Goal: Task Accomplishment & Management: Complete application form

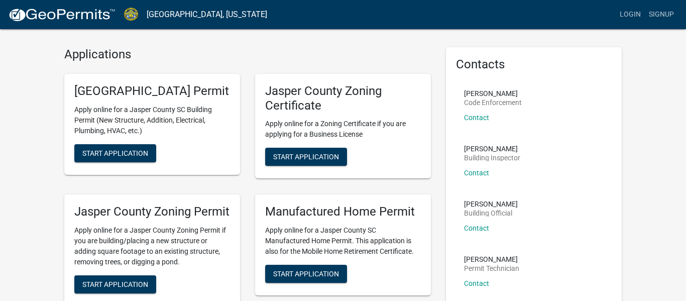
scroll to position [25, 0]
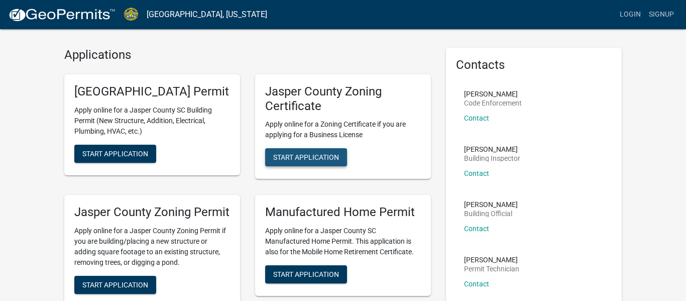
click at [305, 157] on span "Start Application" at bounding box center [306, 157] width 66 height 8
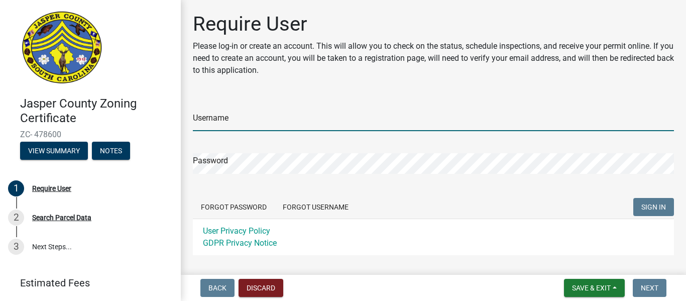
click at [259, 112] on input "Username" at bounding box center [433, 120] width 481 height 21
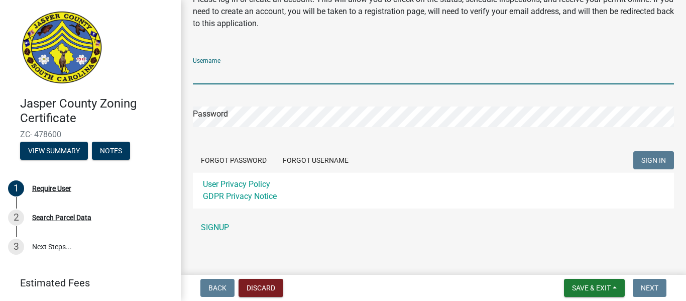
scroll to position [53, 0]
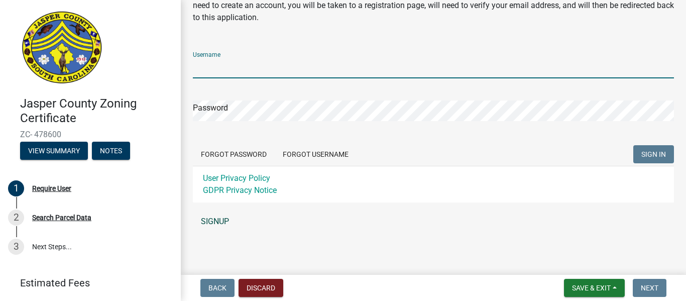
click at [215, 223] on link "SIGNUP" at bounding box center [433, 221] width 481 height 20
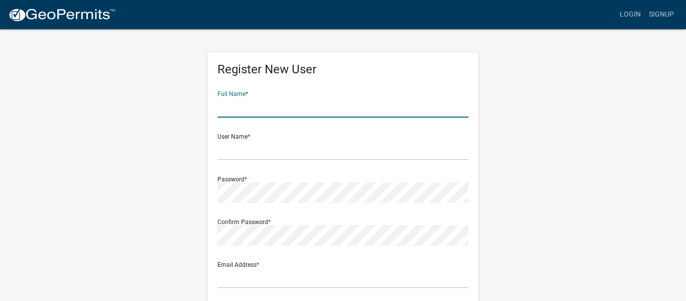
click at [257, 109] on input "text" at bounding box center [342, 107] width 251 height 21
type input "Mykerria Niazisa Johnson"
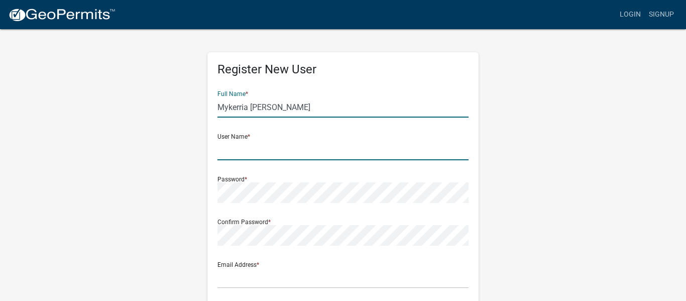
click at [286, 148] on input "text" at bounding box center [342, 150] width 251 height 21
type input "MJohnson24"
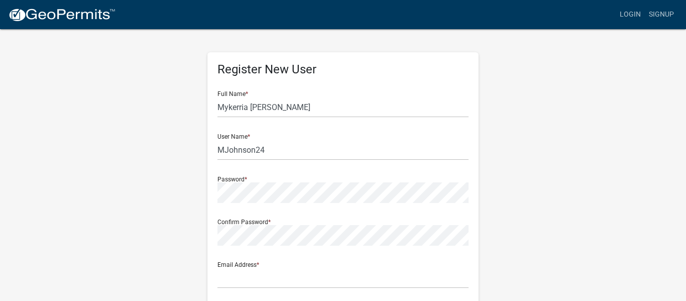
click at [256, 203] on form "Full Name * Mykerria Niazisa Johnson User Name * MJohnson24 Password * Confirm …" at bounding box center [342, 298] width 251 height 430
click at [151, 192] on div "Register New User Full Name * Mykerria Niazisa Johnson User Name * MJohnson24 P…" at bounding box center [343, 296] width 572 height 537
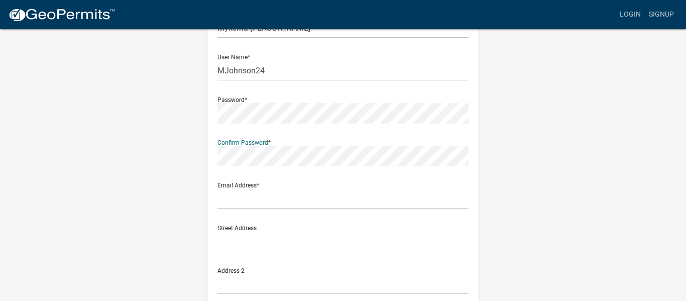
scroll to position [80, 0]
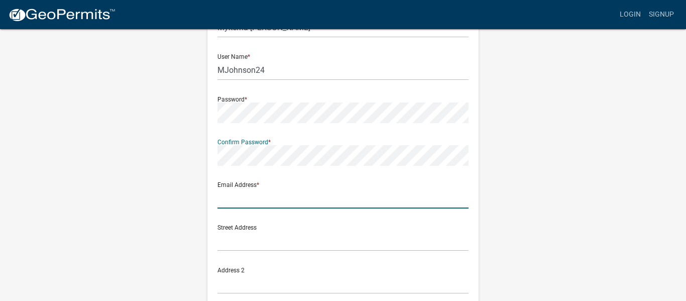
click at [250, 196] on input "text" at bounding box center [342, 198] width 251 height 21
type input "jmykerria"
type input "J"
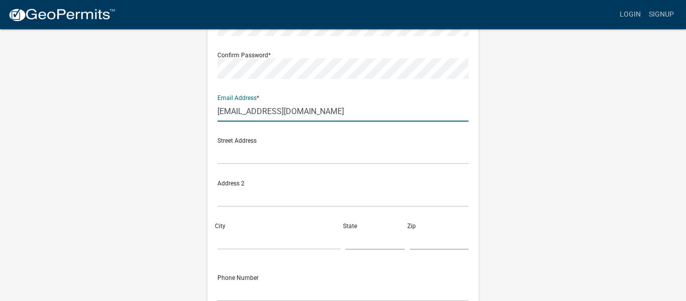
scroll to position [167, 0]
type input "jmykerria@gmail.com"
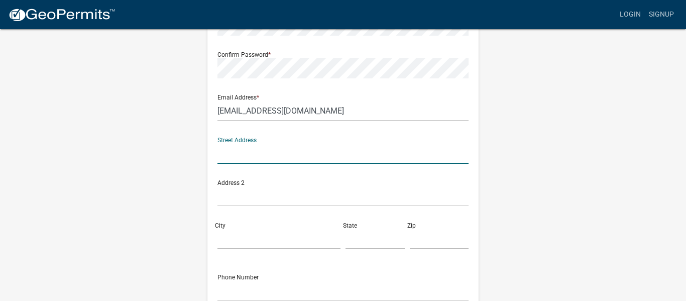
click at [269, 157] on input "text" at bounding box center [342, 153] width 251 height 21
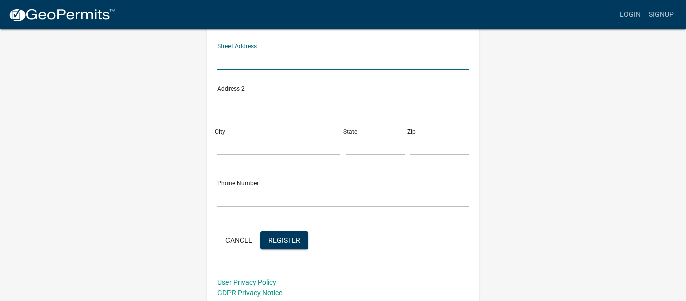
scroll to position [265, 0]
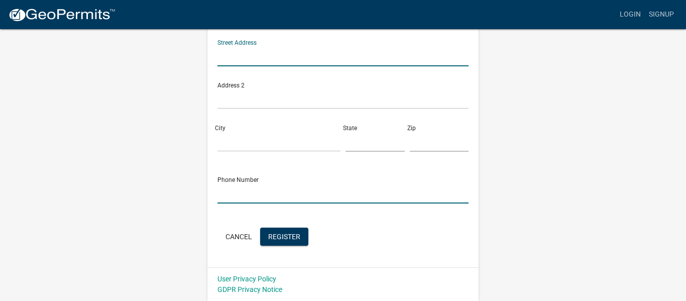
click at [240, 189] on input "text" at bounding box center [342, 193] width 251 height 21
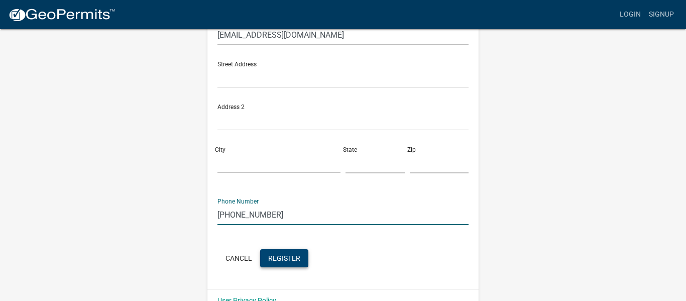
scroll to position [244, 0]
type input "[PHONE_NUMBER]"
click at [284, 260] on span "Register" at bounding box center [284, 257] width 32 height 8
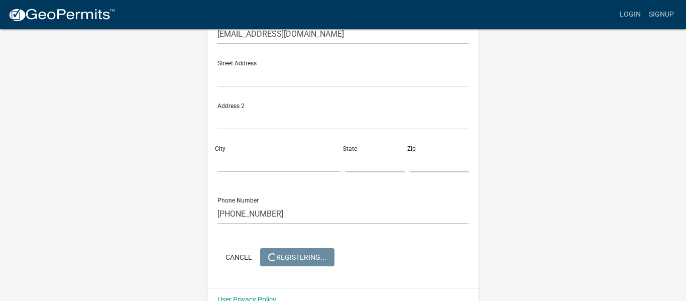
scroll to position [0, 0]
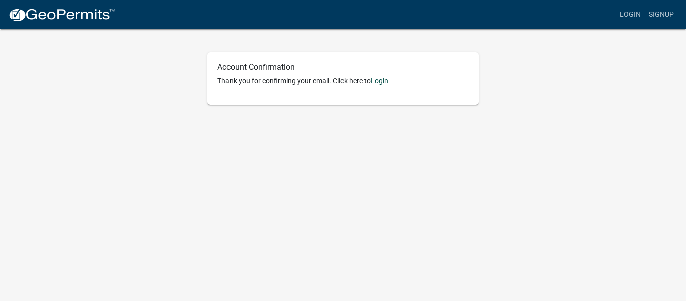
click at [376, 81] on link "Login" at bounding box center [380, 81] width 18 height 8
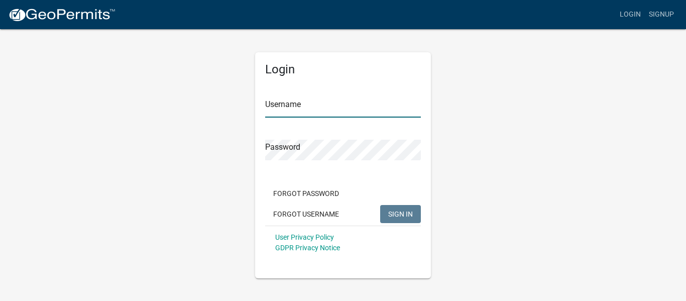
type input "MJohnson24"
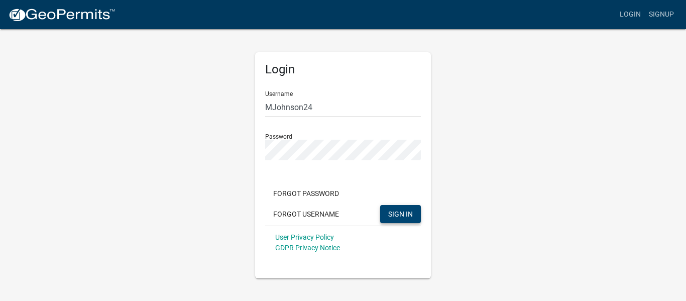
click at [389, 215] on span "SIGN IN" at bounding box center [400, 213] width 25 height 8
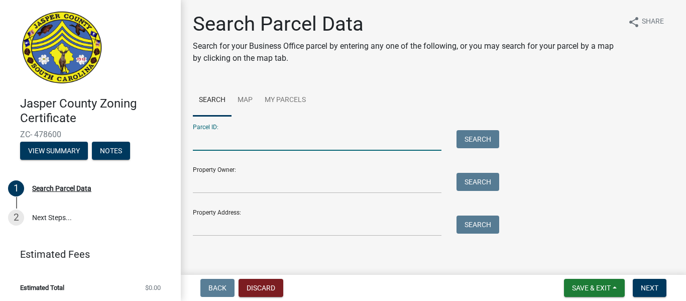
click at [216, 138] on input "Parcel ID:" at bounding box center [317, 140] width 249 height 21
paste input "gis@jaspercountysc.gov"
drag, startPoint x: 299, startPoint y: 135, endPoint x: 155, endPoint y: 130, distance: 143.7
click at [155, 130] on div "Jasper County Zoning Certificate ZC- 478600 View Summary Notes 1 Search Parcel …" at bounding box center [343, 150] width 686 height 301
type input "039-00-06-010"
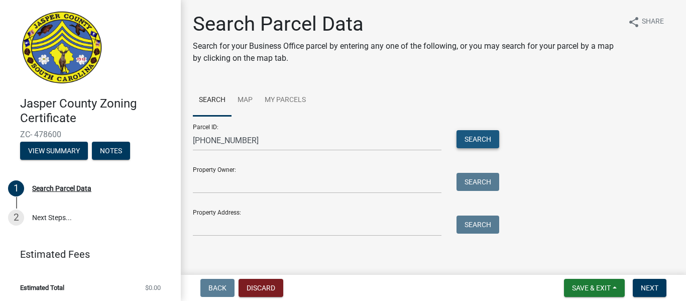
click at [491, 139] on button "Search" at bounding box center [477, 139] width 43 height 18
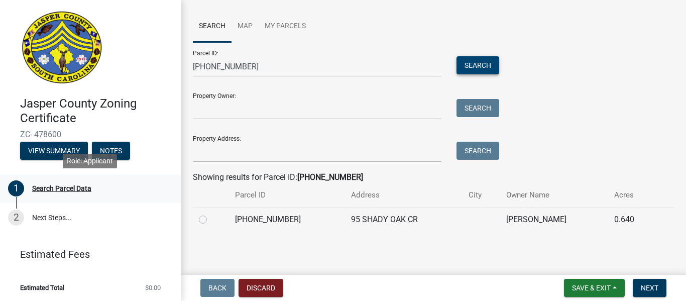
scroll to position [2, 0]
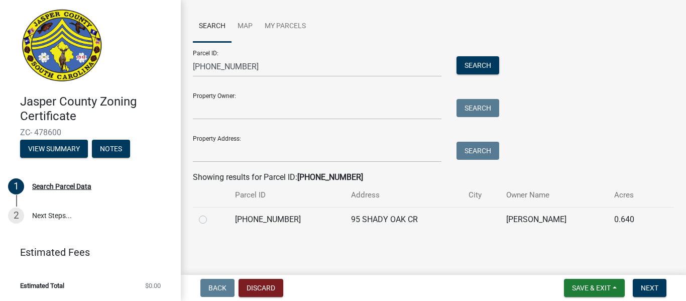
click at [211, 213] on label at bounding box center [211, 213] width 0 height 0
click at [211, 220] on input "radio" at bounding box center [214, 216] width 7 height 7
radio input "true"
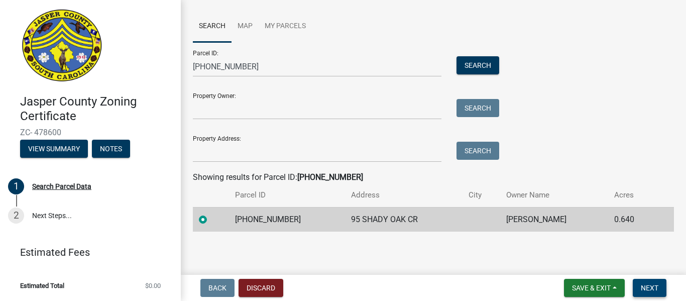
click at [641, 289] on span "Next" at bounding box center [650, 288] width 18 height 8
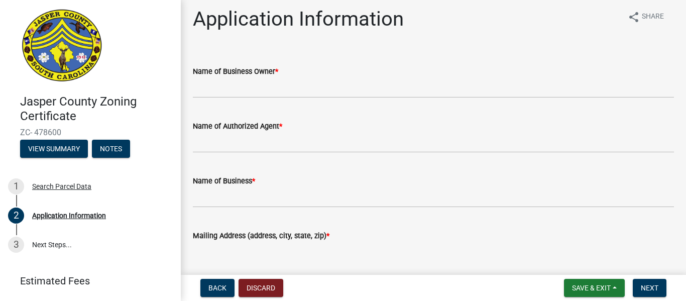
scroll to position [0, 0]
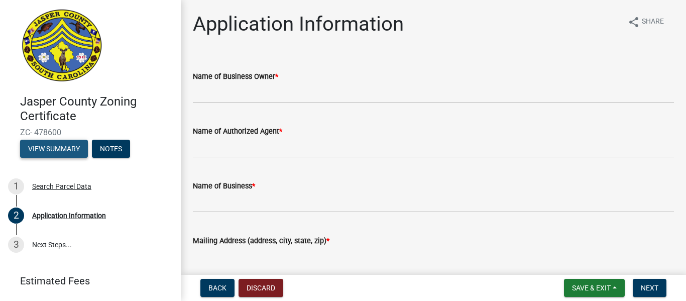
click at [65, 150] on button "View Summary" at bounding box center [54, 149] width 68 height 18
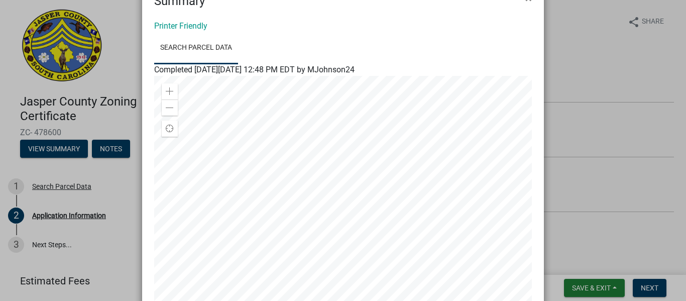
scroll to position [39, 0]
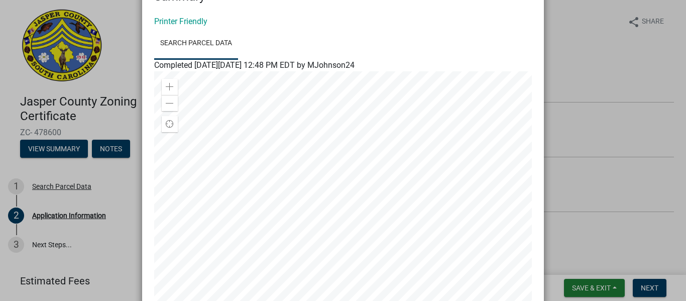
click at [360, 175] on div at bounding box center [343, 196] width 378 height 251
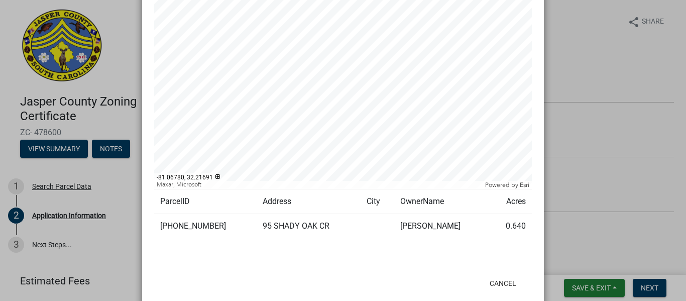
scroll to position [193, 0]
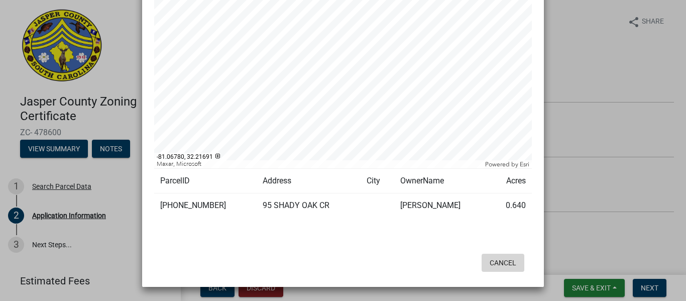
click at [502, 260] on button "Cancel" at bounding box center [503, 263] width 43 height 18
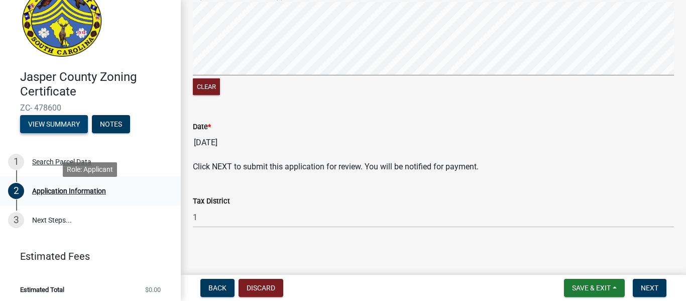
scroll to position [31, 0]
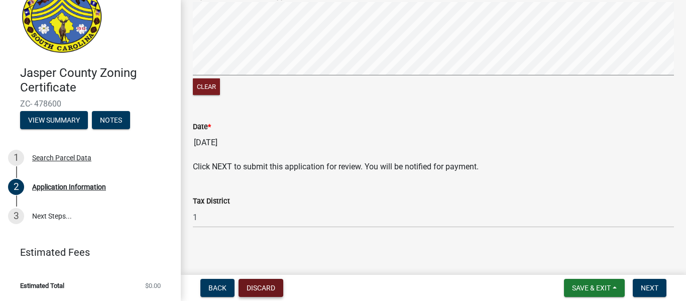
click at [256, 283] on button "Discard" at bounding box center [261, 288] width 45 height 18
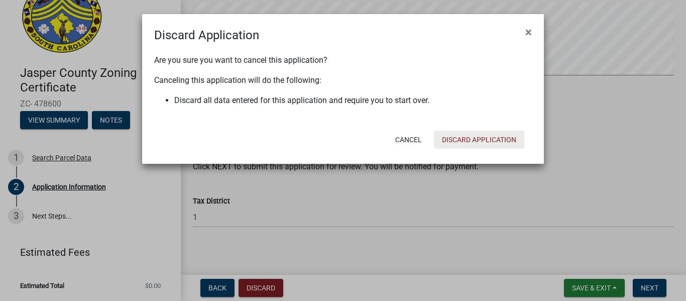
click at [483, 132] on button "Discard Application" at bounding box center [479, 140] width 90 height 18
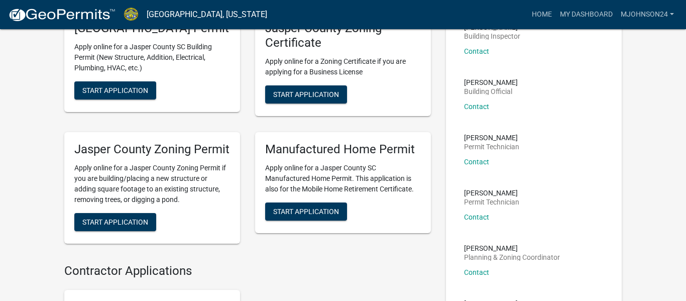
scroll to position [148, 0]
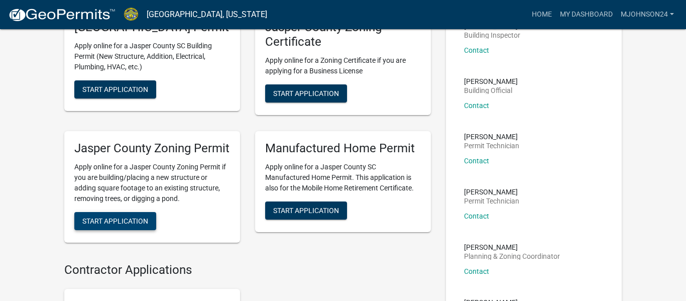
click at [124, 224] on span "Start Application" at bounding box center [115, 220] width 66 height 8
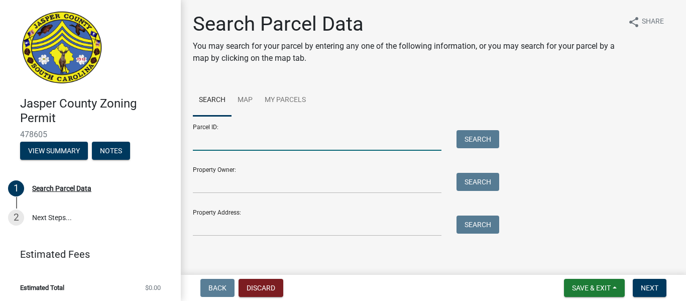
click at [246, 143] on input "Parcel ID:" at bounding box center [317, 140] width 249 height 21
type input "[PHONE_NUMBER]"
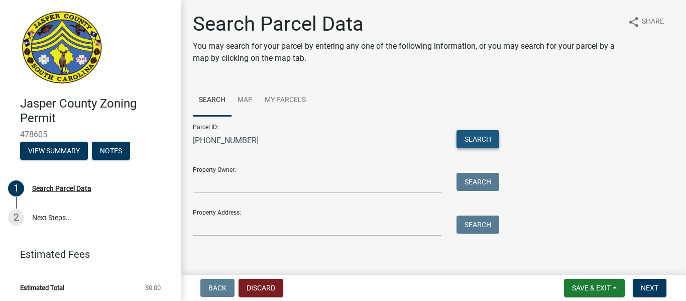
click at [481, 134] on button "Search" at bounding box center [477, 139] width 43 height 18
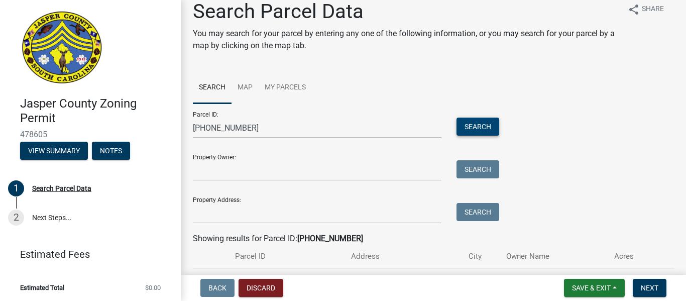
scroll to position [74, 0]
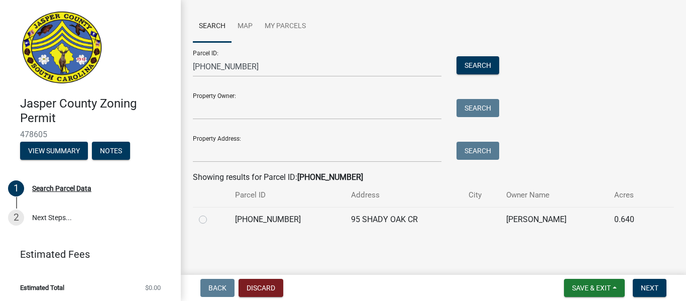
click at [211, 213] on label at bounding box center [211, 213] width 0 height 0
click at [211, 219] on input "radio" at bounding box center [214, 216] width 7 height 7
radio input "true"
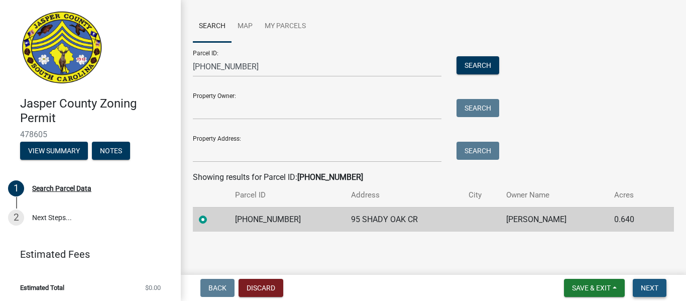
click at [647, 287] on span "Next" at bounding box center [650, 288] width 18 height 8
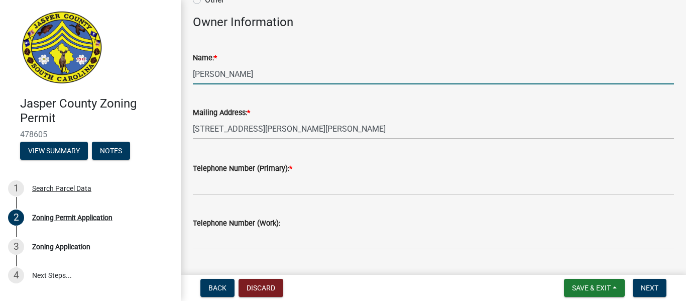
scroll to position [82, 0]
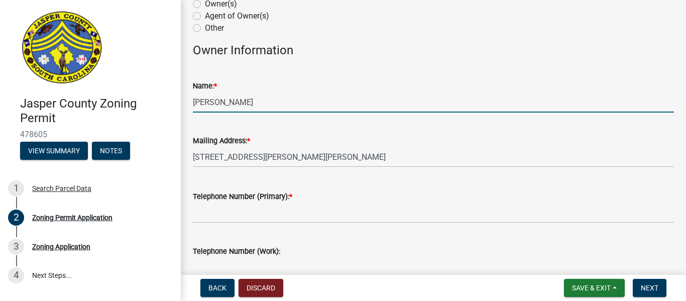
click at [236, 96] on input "[PERSON_NAME]" at bounding box center [433, 102] width 481 height 21
drag, startPoint x: 240, startPoint y: 101, endPoint x: 180, endPoint y: 94, distance: 59.7
click at [177, 101] on div "Jasper County Zoning Permit 478605 View Summary Notes 1 Search Parcel Data 2 Zo…" at bounding box center [343, 150] width 686 height 301
type input "[PERSON_NAME] MYKERRIA N"
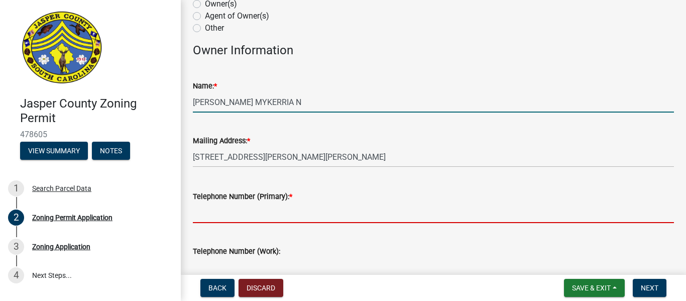
click at [224, 216] on input "Telephone Number (Primary): *" at bounding box center [433, 212] width 481 height 21
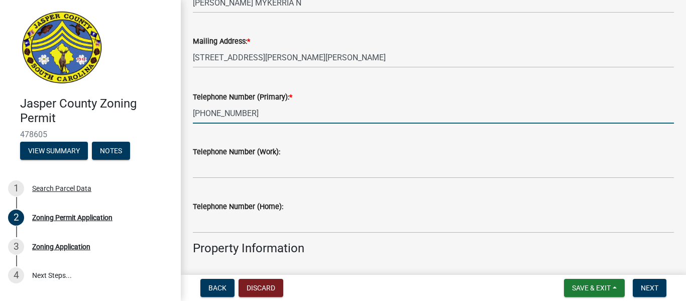
scroll to position [184, 0]
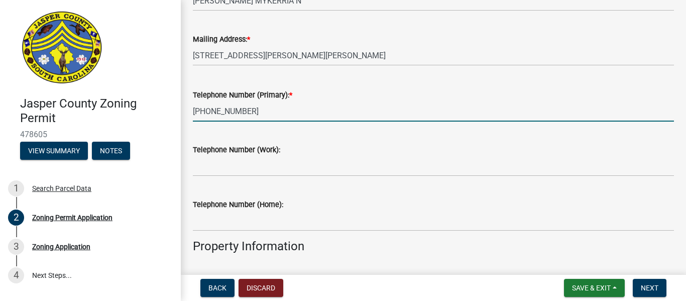
type input "[PHONE_NUMBER]"
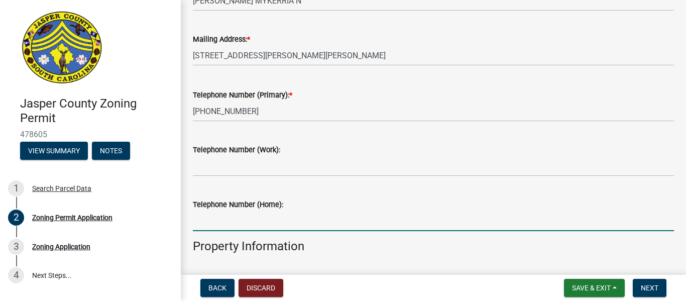
click at [262, 215] on input "Telephone Number (Home):" at bounding box center [433, 220] width 481 height 21
type input "8433051205"
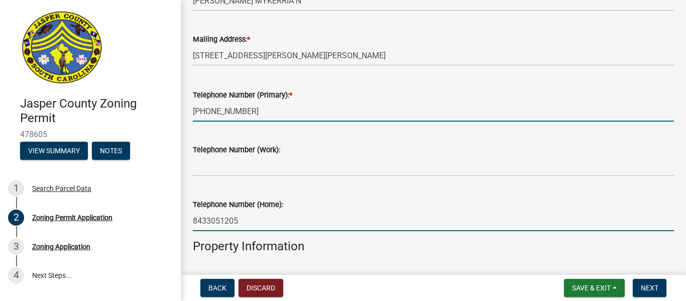
click at [209, 107] on input "[PHONE_NUMBER]" at bounding box center [433, 111] width 481 height 21
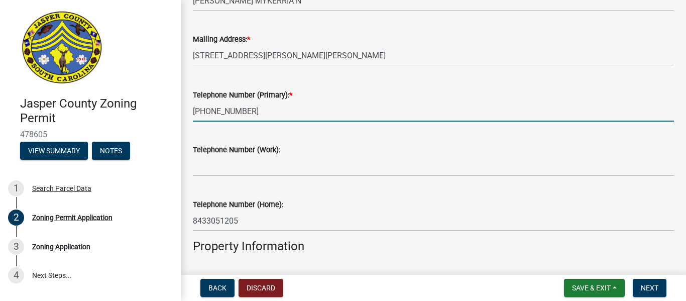
click at [212, 111] on input "[PHONE_NUMBER]" at bounding box center [433, 111] width 481 height 21
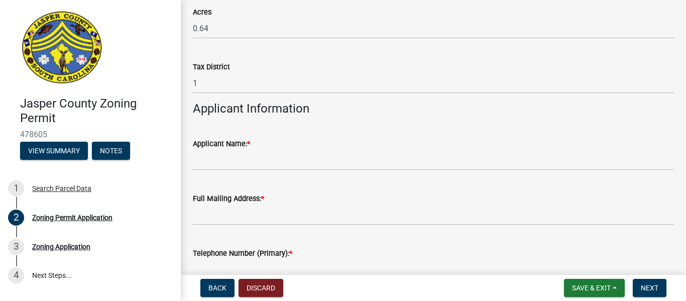
scroll to position [816, 0]
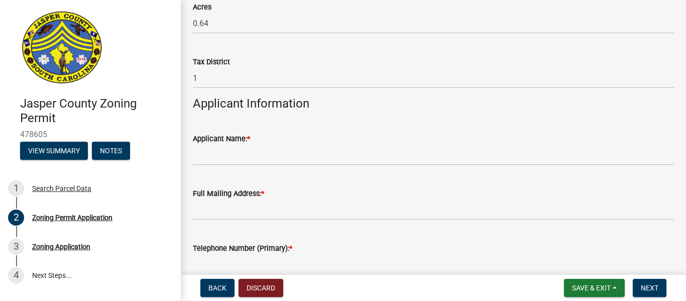
type input "8432714454"
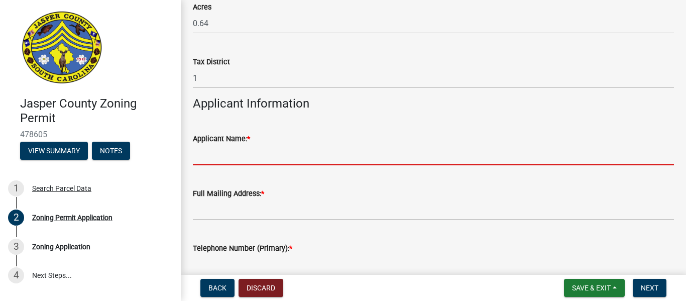
click at [227, 157] on input "Applicant Name: *" at bounding box center [433, 155] width 481 height 21
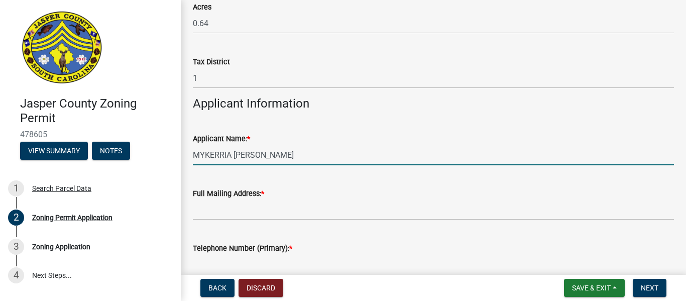
type input "MYKERRIA [PERSON_NAME]"
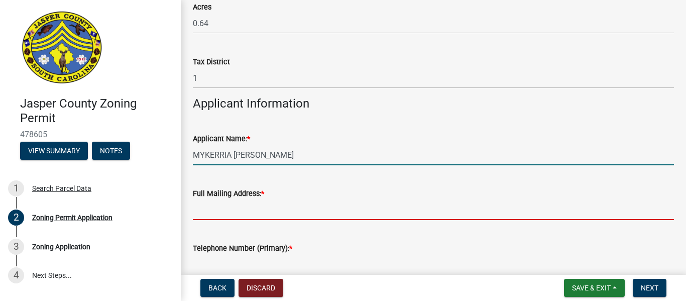
click at [231, 205] on input "Full Mailing Address: *" at bounding box center [433, 209] width 481 height 21
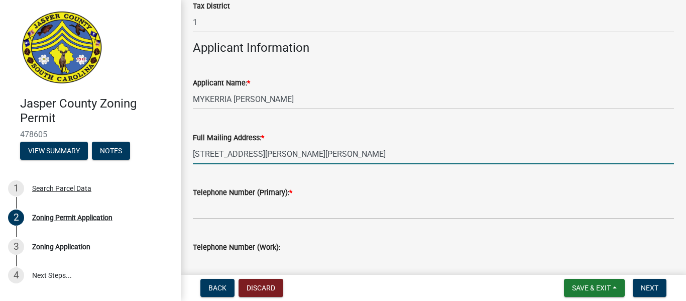
scroll to position [877, 0]
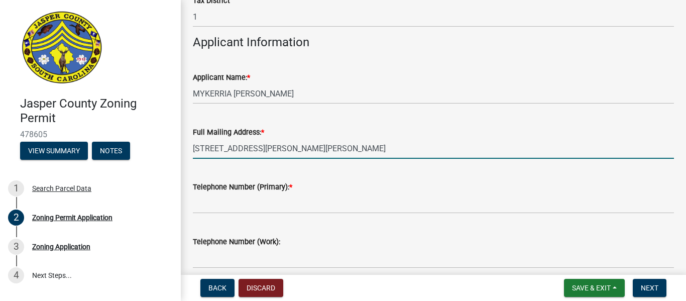
type input "[STREET_ADDRESS][PERSON_NAME][PERSON_NAME]"
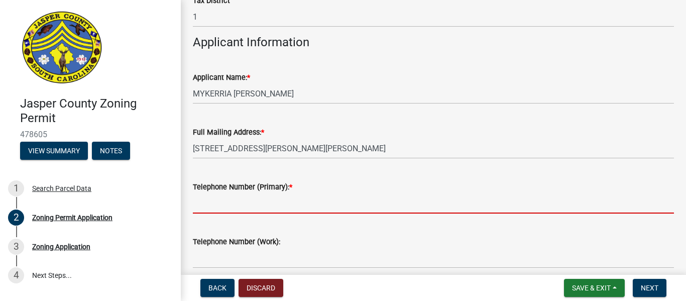
click at [242, 203] on input "Telephone Number (Primary): *" at bounding box center [433, 203] width 481 height 21
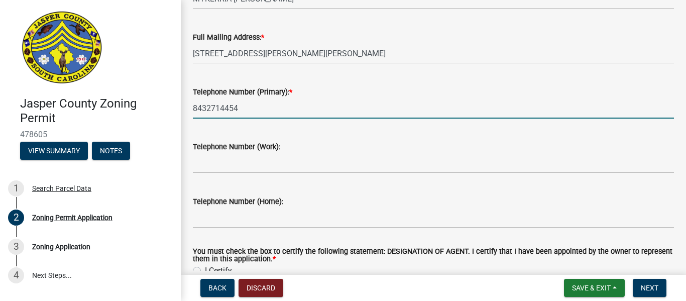
scroll to position [985, 0]
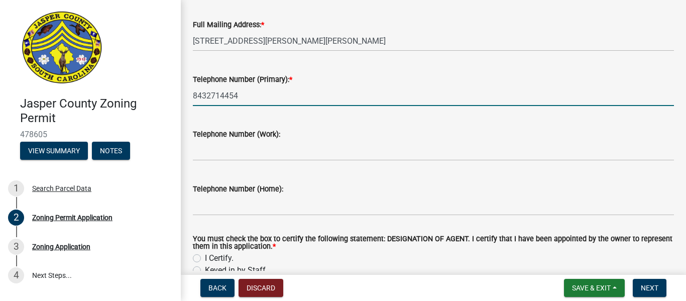
type input "8432714454"
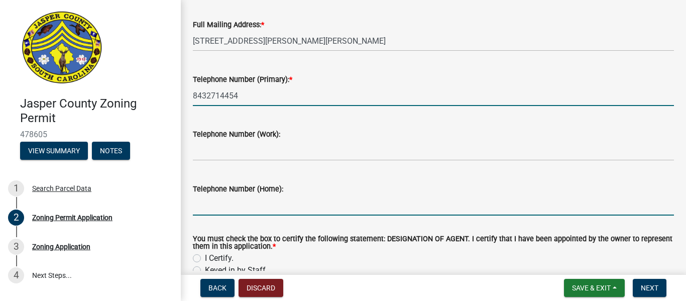
click at [237, 205] on input "Telephone Number (Home):" at bounding box center [433, 205] width 481 height 21
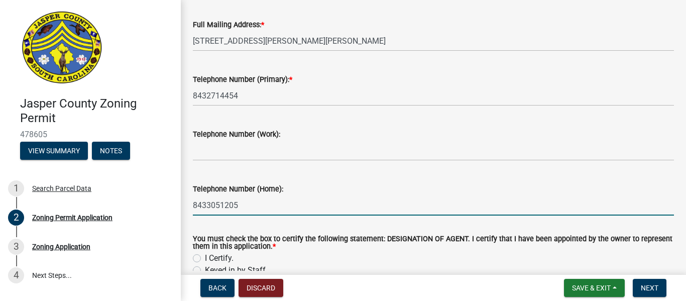
type input "8433051205"
click at [359, 175] on div "Telephone Number (Home): [PHONE_NUMBER]" at bounding box center [433, 192] width 481 height 47
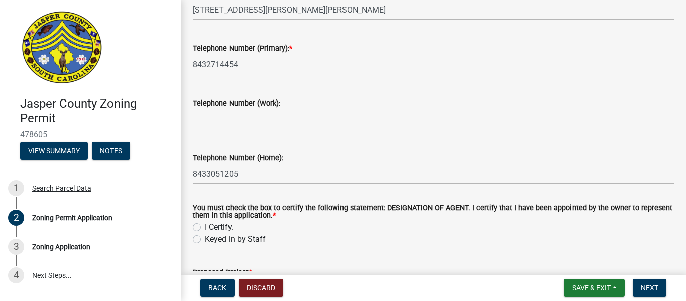
scroll to position [1018, 0]
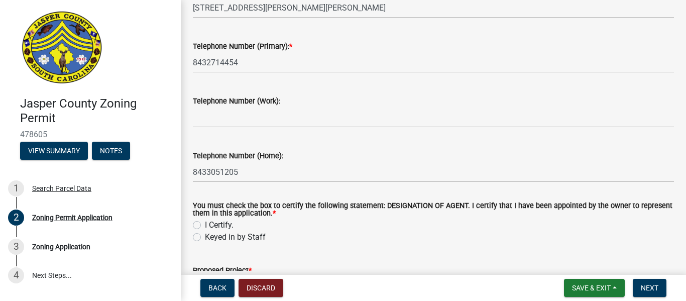
drag, startPoint x: 196, startPoint y: 223, endPoint x: 202, endPoint y: 215, distance: 10.4
click at [205, 223] on label "I Certify." at bounding box center [219, 225] width 29 height 12
click at [205, 223] on input "I Certify." at bounding box center [208, 222] width 7 height 7
radio input "true"
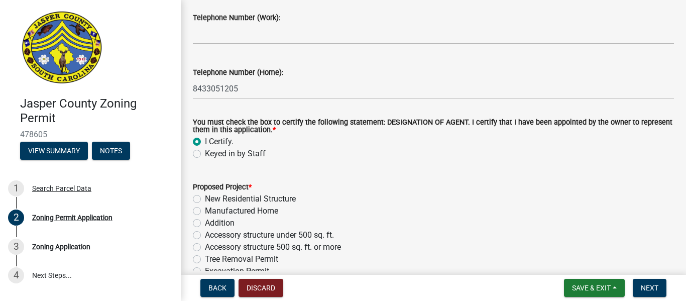
scroll to position [1114, 0]
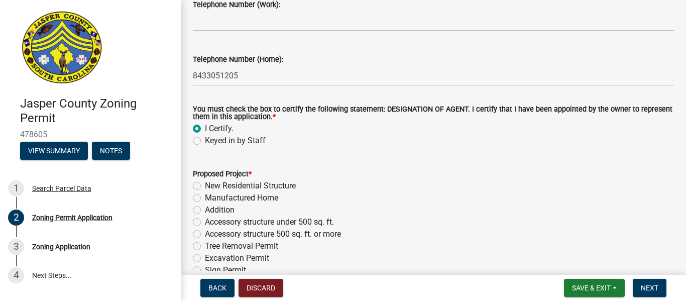
click at [205, 184] on label "New Residential Structure" at bounding box center [250, 186] width 91 height 12
click at [205, 184] on input "New Residential Structure" at bounding box center [208, 183] width 7 height 7
radio input "true"
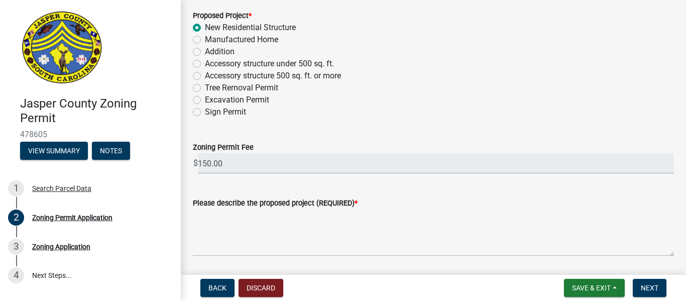
scroll to position [1300, 0]
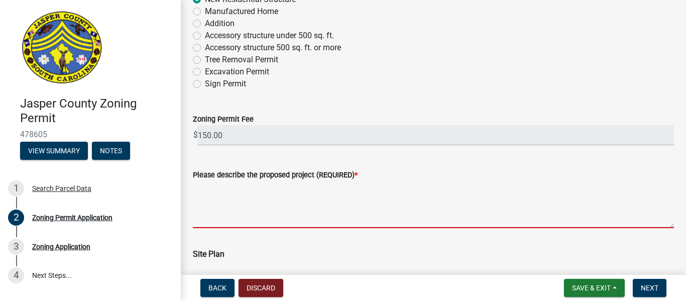
click at [221, 206] on textarea "Please describe the proposed project (REQUIRED) *" at bounding box center [433, 204] width 481 height 47
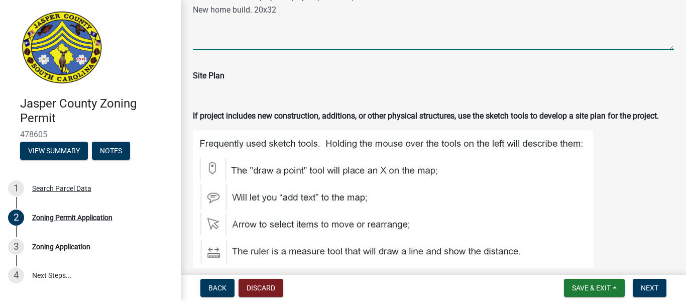
scroll to position [1465, 0]
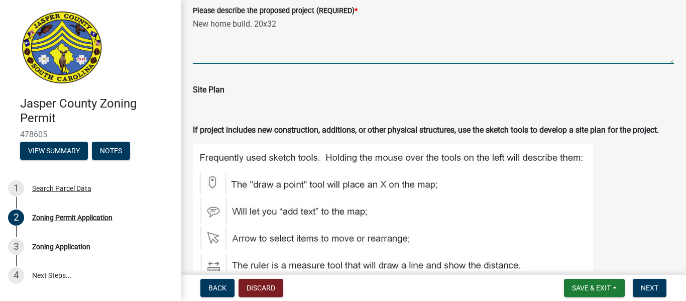
click at [254, 24] on div "Please describe the proposed project (REQUIRED) * New home build. 20x32" at bounding box center [433, 26] width 481 height 73
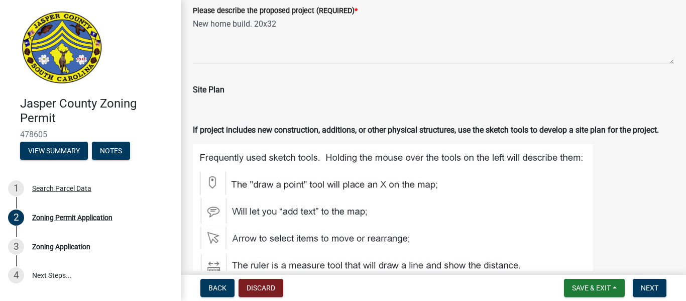
scroll to position [1444, 0]
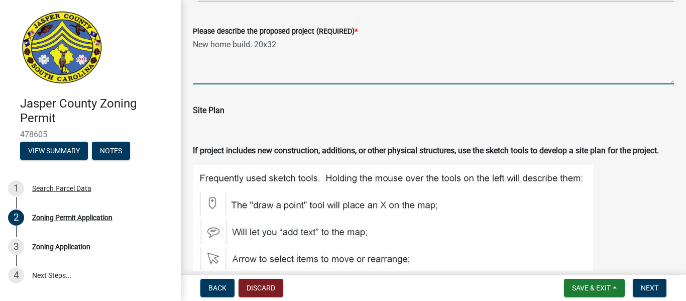
click at [286, 46] on textarea "New home build. 20x32" at bounding box center [433, 60] width 481 height 47
drag, startPoint x: 306, startPoint y: 47, endPoint x: 314, endPoint y: 42, distance: 9.5
click at [306, 46] on textarea "New home build. 20x32ft. (1) br, (1.5) baths" at bounding box center [433, 60] width 481 height 47
click at [265, 46] on textarea "New home build. 20x32ft. (1) bedroom. (1.5) baths" at bounding box center [433, 60] width 481 height 47
drag, startPoint x: 293, startPoint y: 43, endPoint x: 308, endPoint y: 37, distance: 16.0
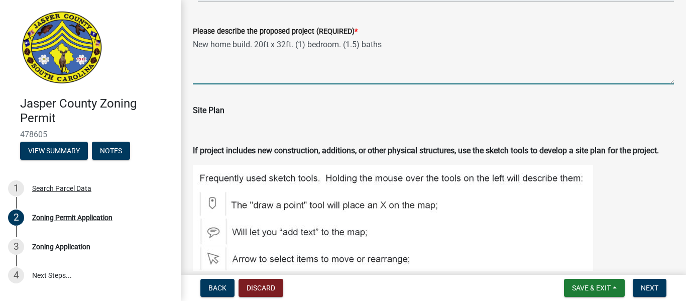
click at [293, 43] on textarea "New home build. 20ft x 32ft. (1) bedroom. (1.5) baths" at bounding box center [433, 60] width 481 height 47
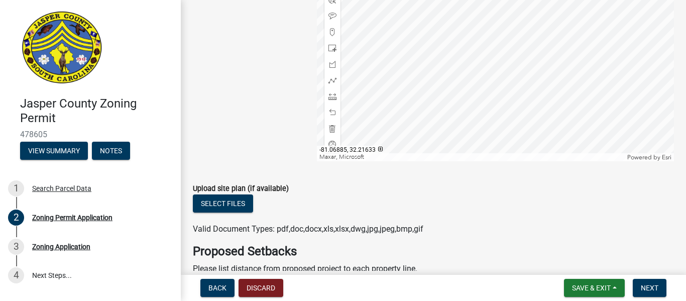
scroll to position [1868, 0]
type textarea "New home build. 20ft x 32ft. (1) bedroom. (1.5) baths"
click at [593, 289] on span "Save & Exit" at bounding box center [591, 288] width 39 height 8
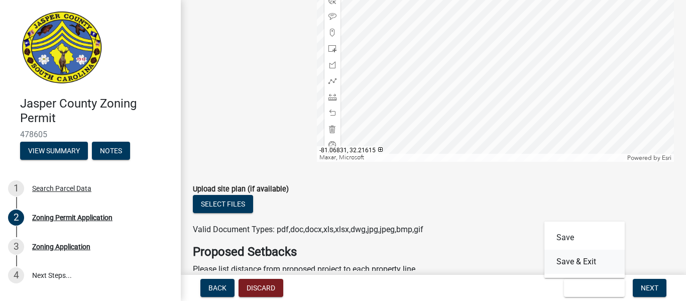
click at [581, 260] on button "Save & Exit" at bounding box center [584, 262] width 80 height 24
